Goal: Information Seeking & Learning: Find specific fact

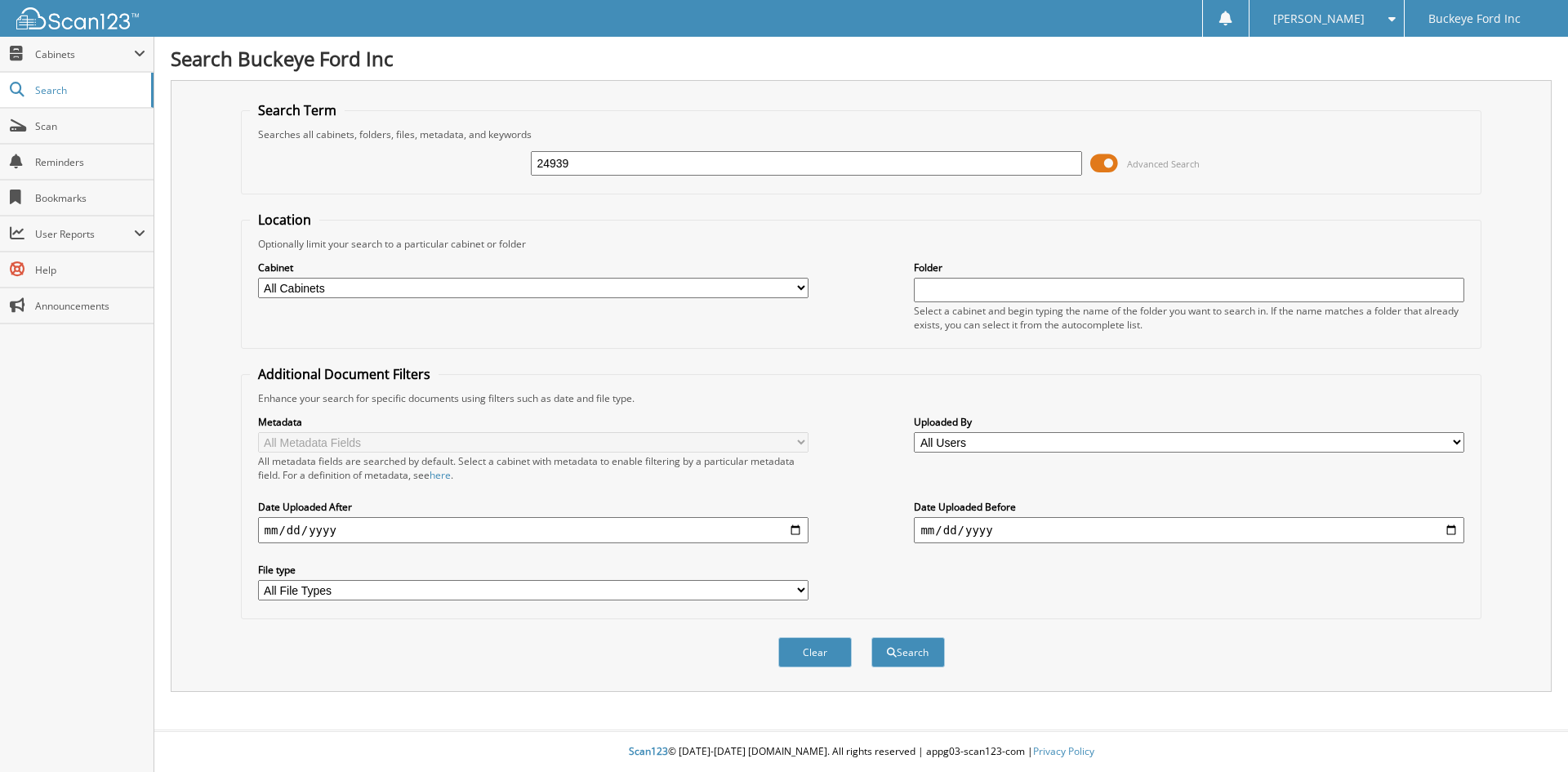
type input "24939"
click at [871, 637] on button "Search" at bounding box center [908, 651] width 74 height 30
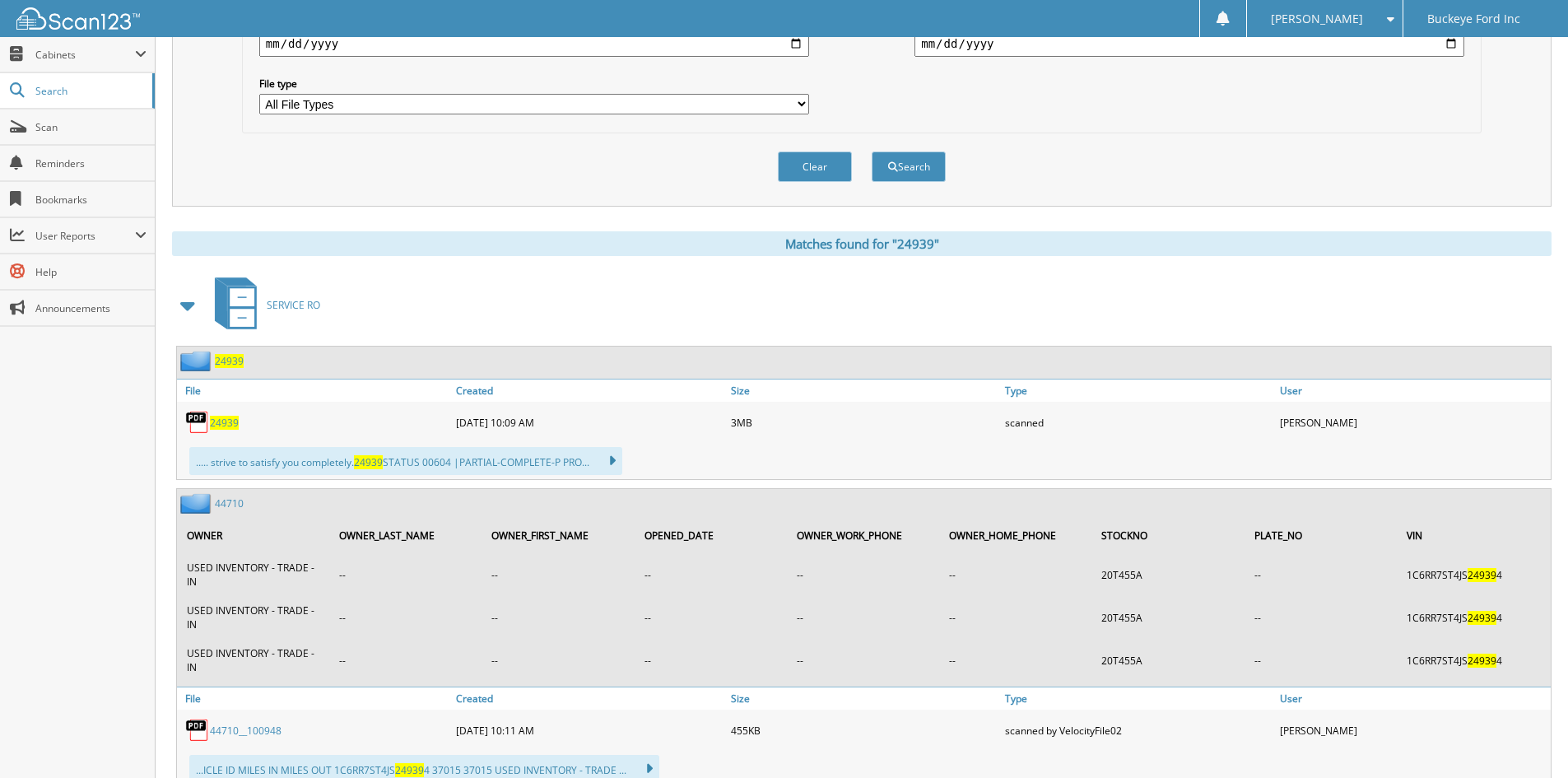
scroll to position [494, 0]
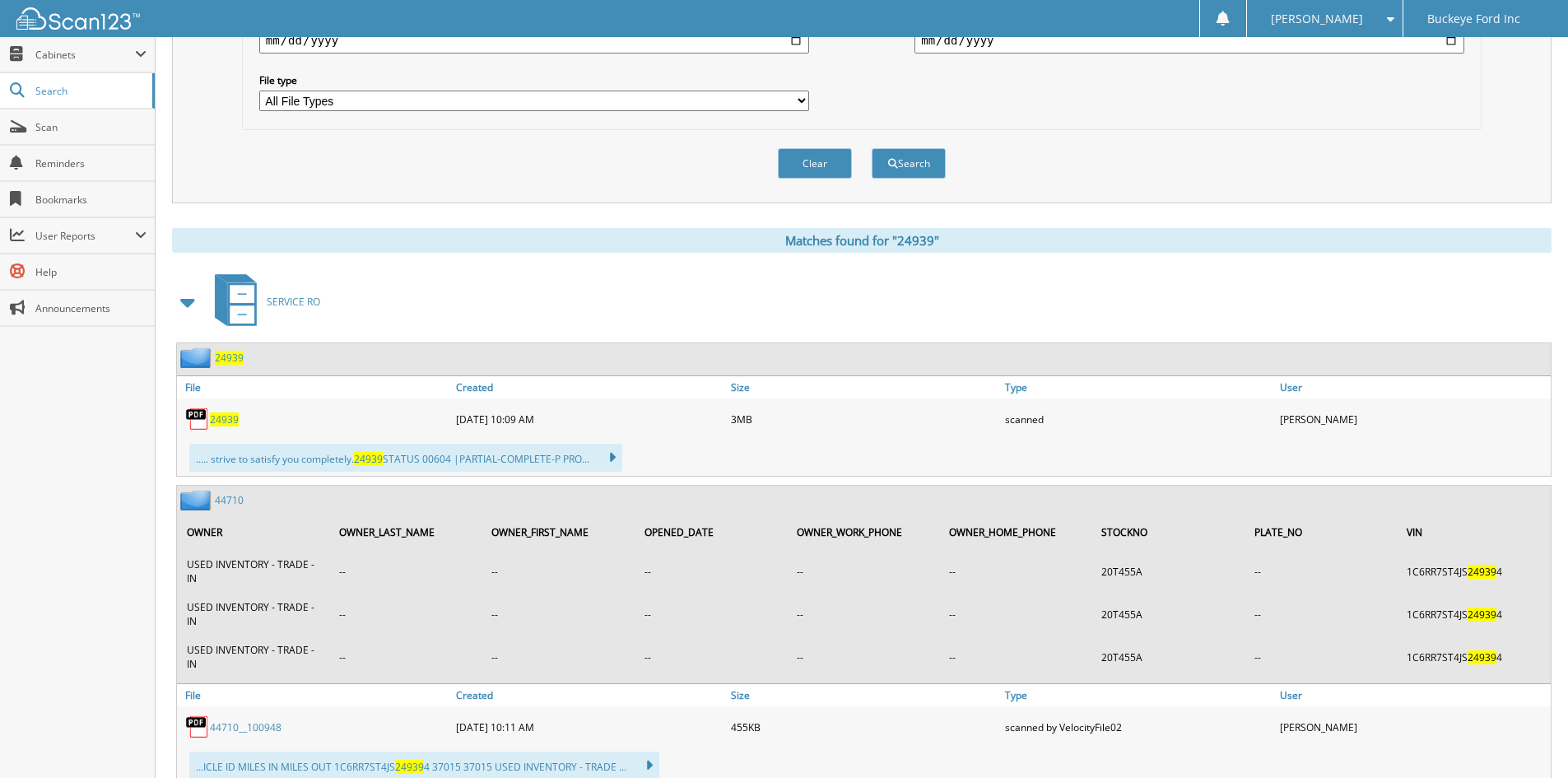
click at [220, 424] on span "24939" at bounding box center [223, 419] width 28 height 14
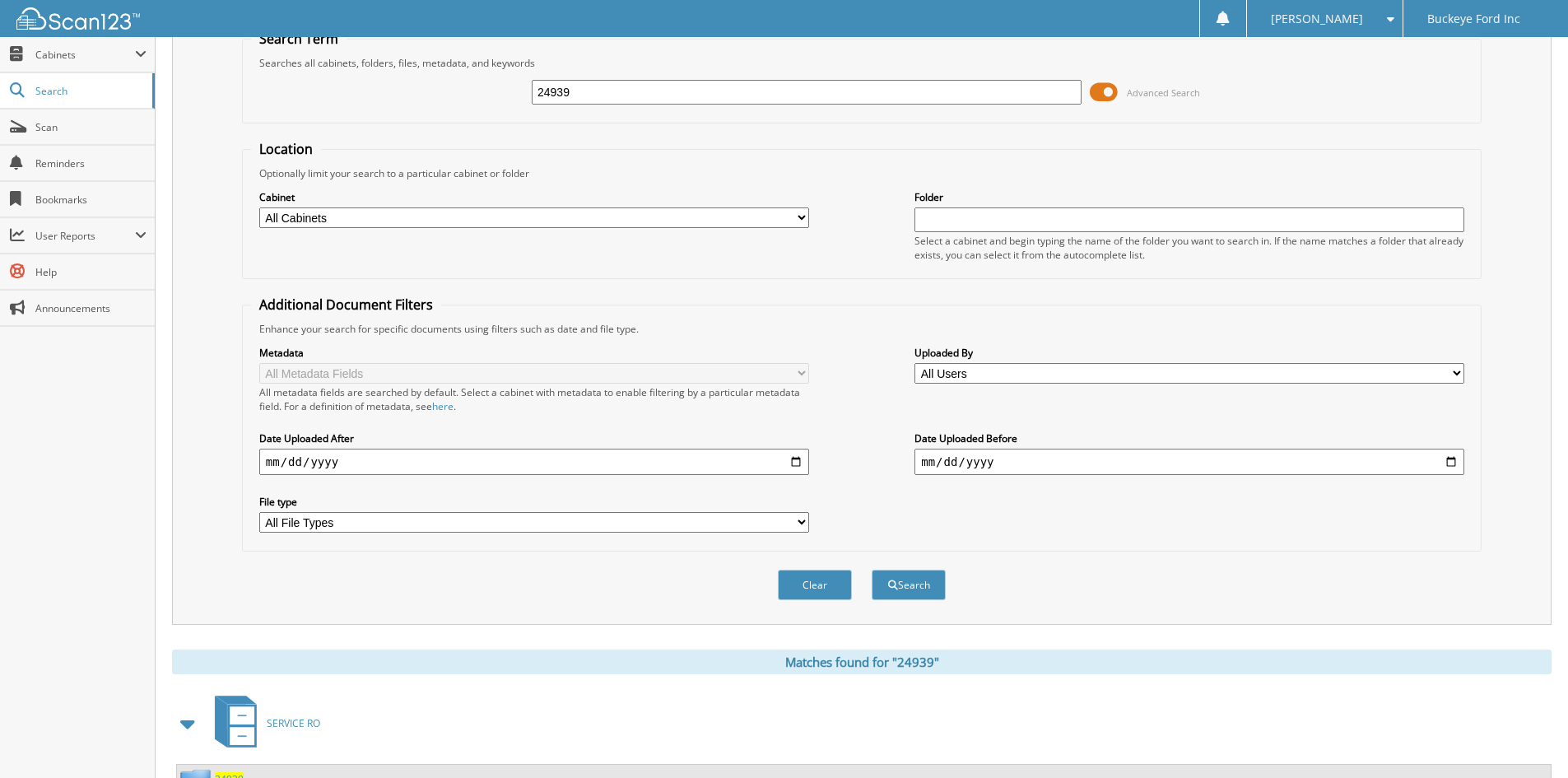
scroll to position [0, 0]
